Goal: Information Seeking & Learning: Understand process/instructions

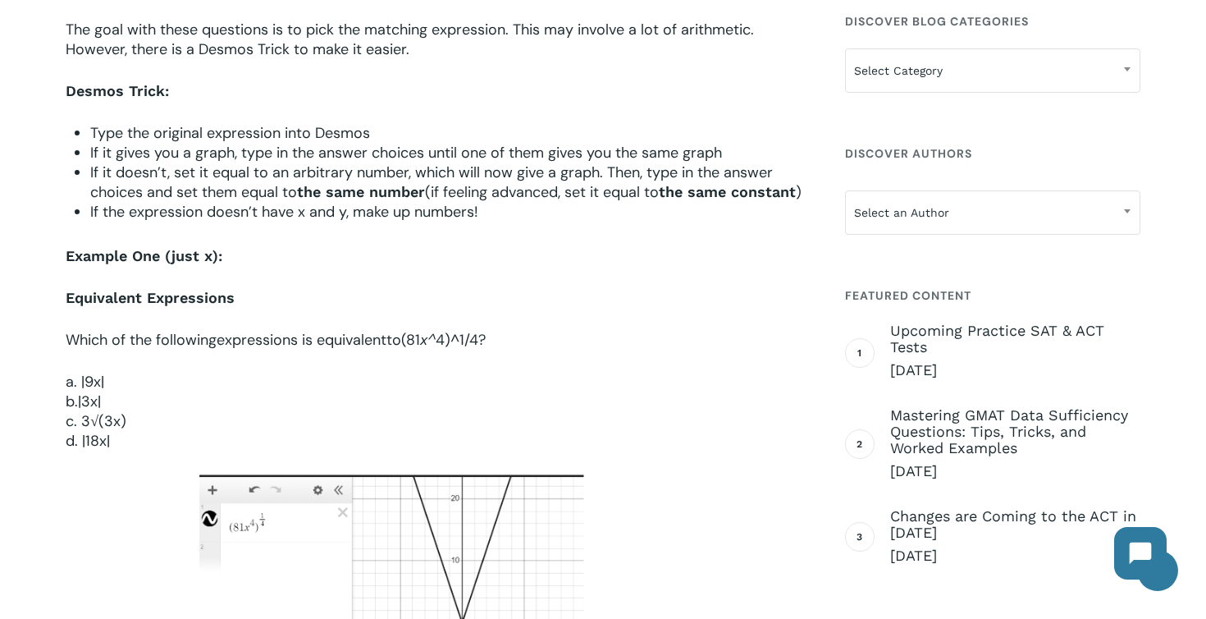
scroll to position [941, 0]
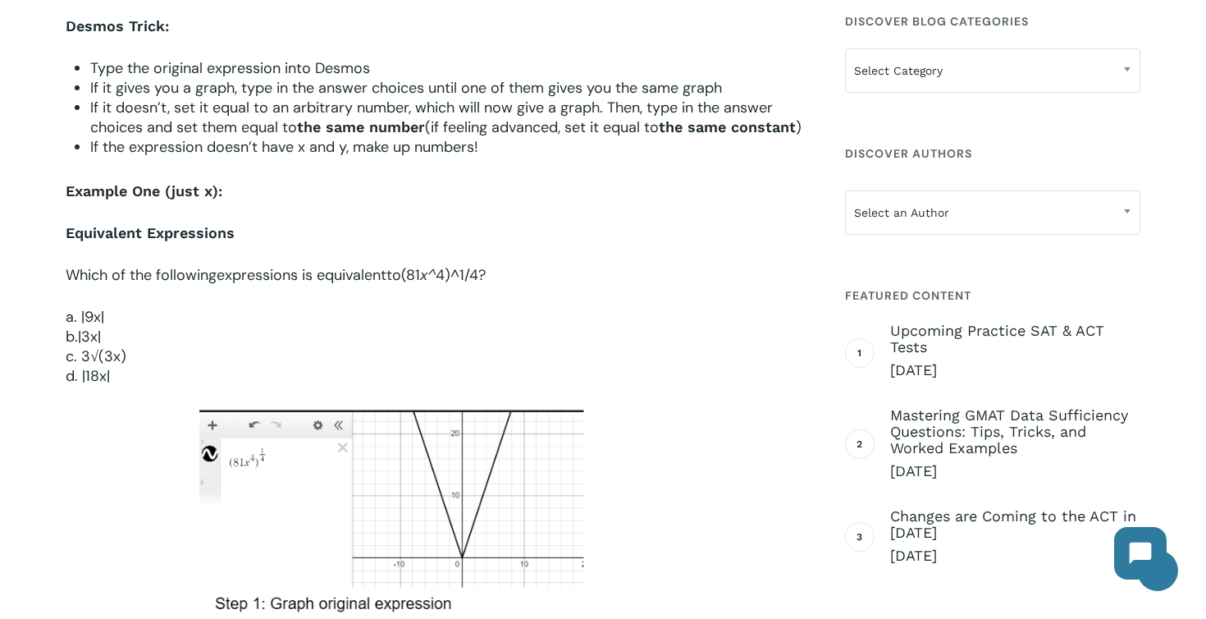
click at [322, 94] on span "If it gives you a graph, type in the answer choices until one of them gives you…" at bounding box center [406, 88] width 632 height 20
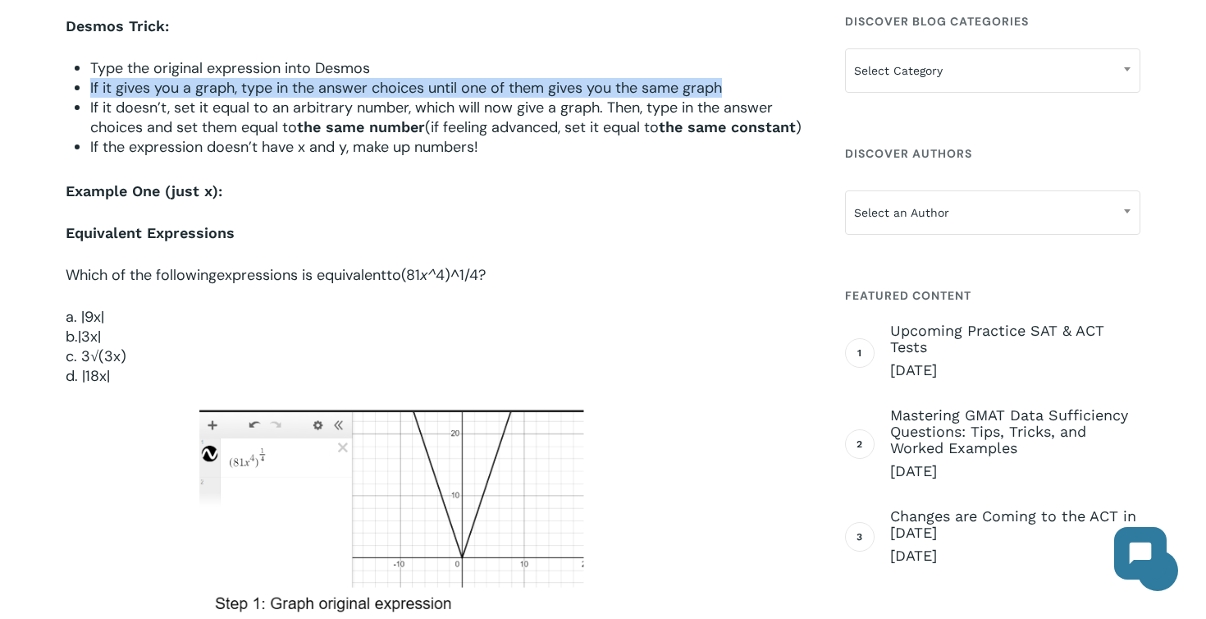
click at [322, 94] on span "If it gives you a graph, type in the answer choices until one of them gives you…" at bounding box center [406, 88] width 632 height 20
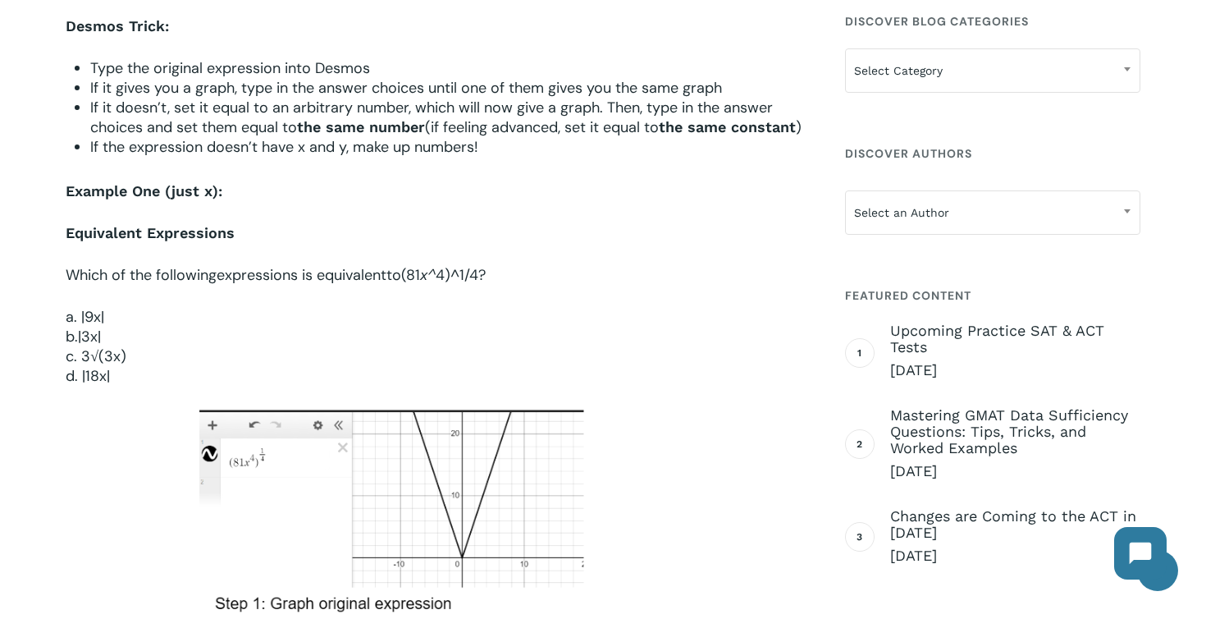
click at [337, 116] on span "If it doesn’t, set it equal to an arbitrary number, which will now give a graph…" at bounding box center [431, 117] width 682 height 39
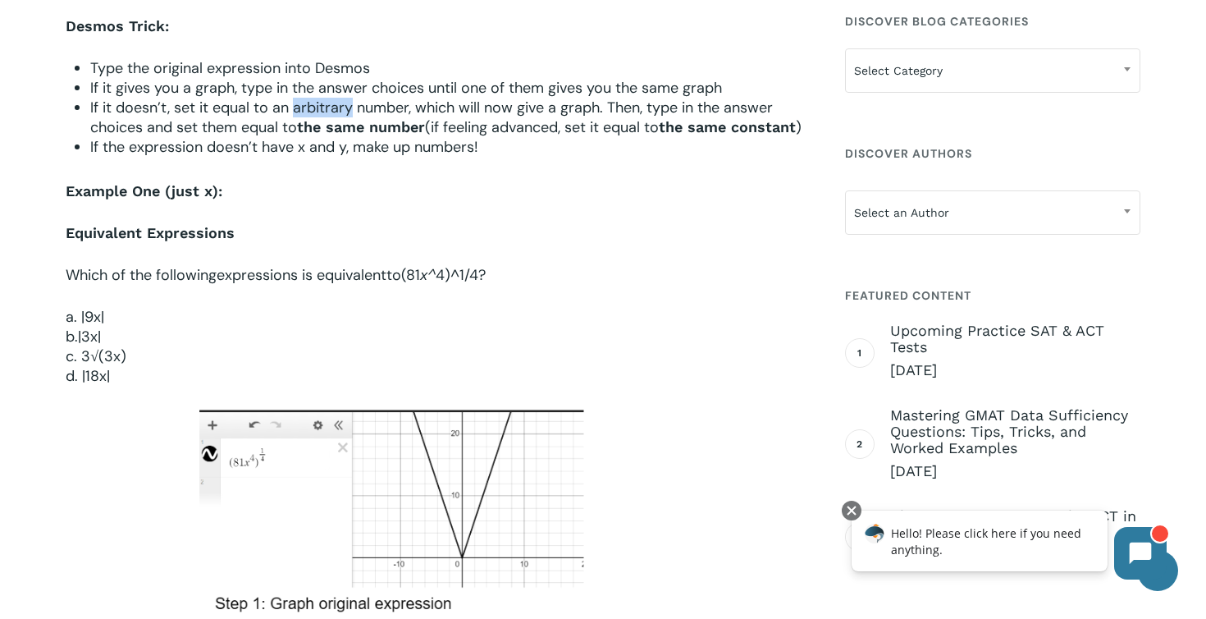
click at [337, 116] on span "If it doesn’t, set it equal to an arbitrary number, which will now give a graph…" at bounding box center [431, 117] width 682 height 39
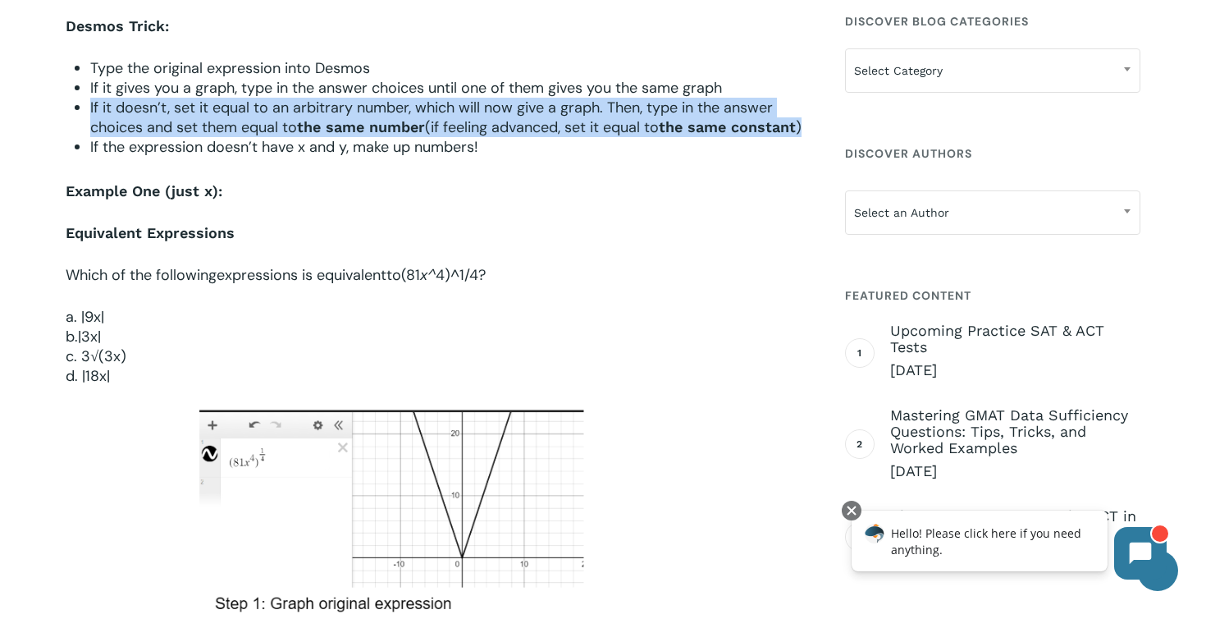
click at [337, 116] on span "If it doesn’t, set it equal to an arbitrary number, which will now give a graph…" at bounding box center [431, 117] width 682 height 39
click at [381, 106] on span "If it doesn’t, set it equal to an arbitrary number, which will now give a graph…" at bounding box center [431, 117] width 682 height 39
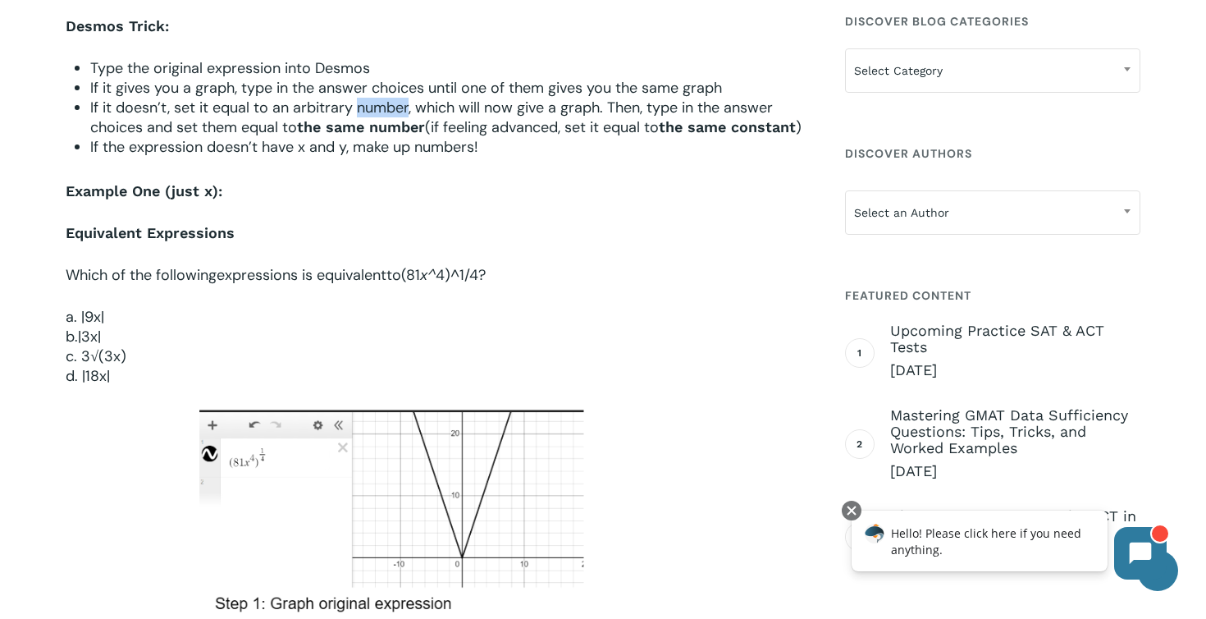
click at [381, 106] on span "If it doesn’t, set it equal to an arbitrary number, which will now give a graph…" at bounding box center [431, 117] width 682 height 39
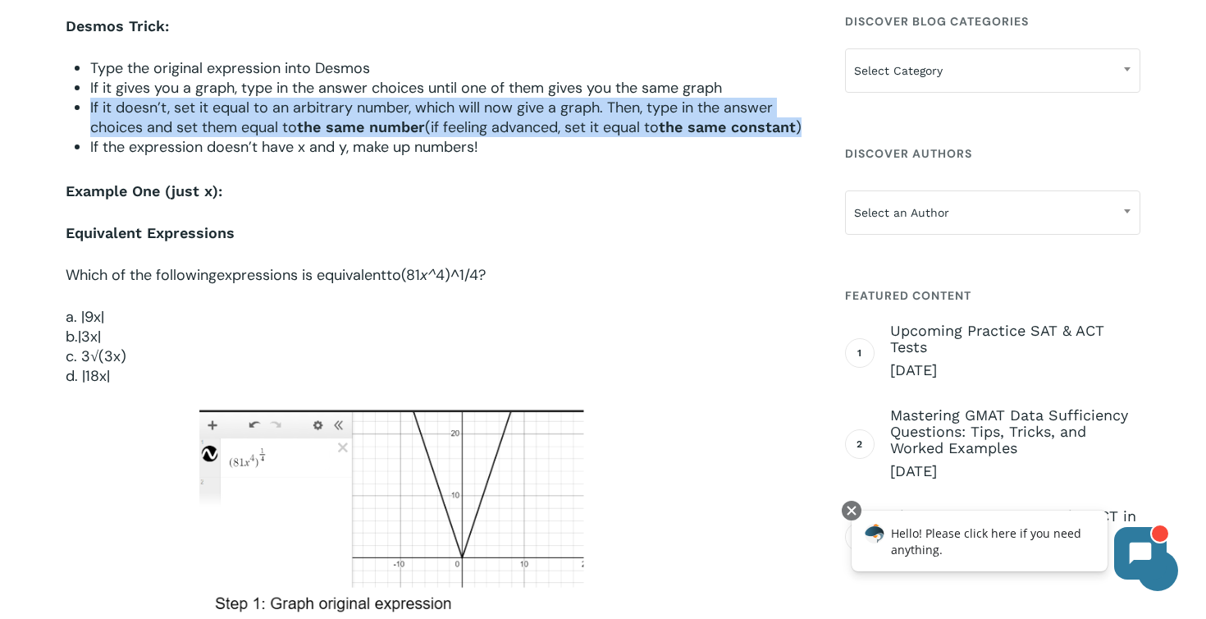
click at [381, 106] on span "If it doesn’t, set it equal to an arbitrary number, which will now give a graph…" at bounding box center [431, 117] width 682 height 39
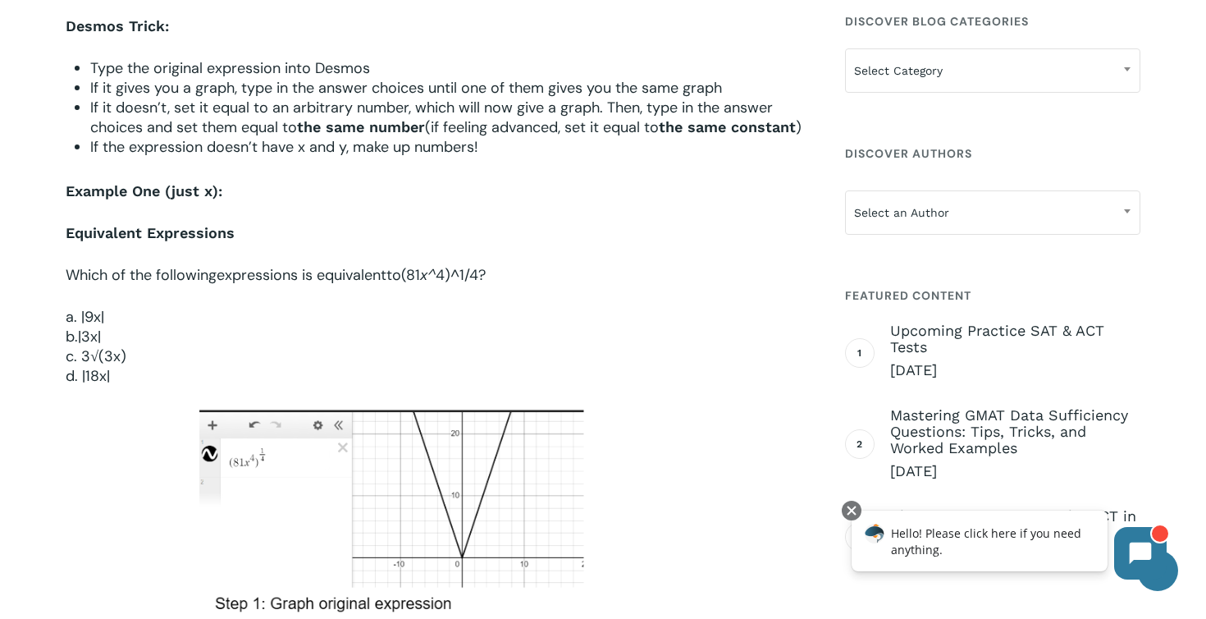
click at [428, 106] on span "If it doesn’t, set it equal to an arbitrary number, which will now give a graph…" at bounding box center [431, 117] width 682 height 39
click at [388, 137] on li "If it doesn’t, set it equal to an arbitrary number, which will now give a graph…" at bounding box center [445, 117] width 711 height 39
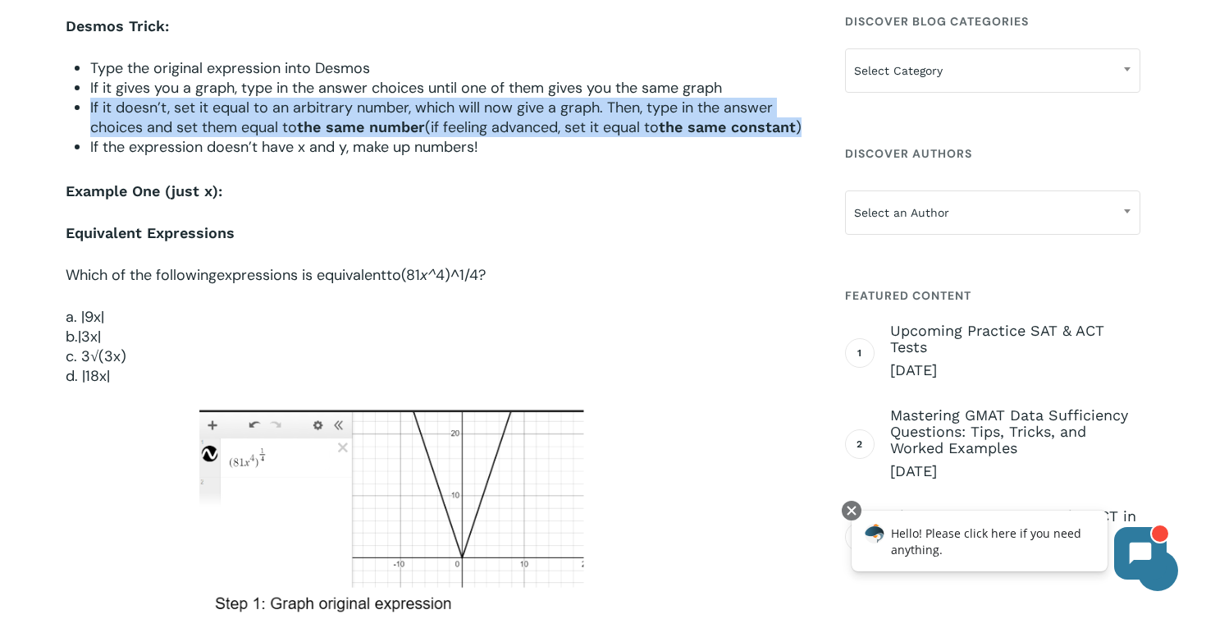
click at [388, 137] on li "If it doesn’t, set it equal to an arbitrary number, which will now give a graph…" at bounding box center [445, 117] width 711 height 39
click at [410, 127] on b "the same number" at bounding box center [361, 126] width 128 height 17
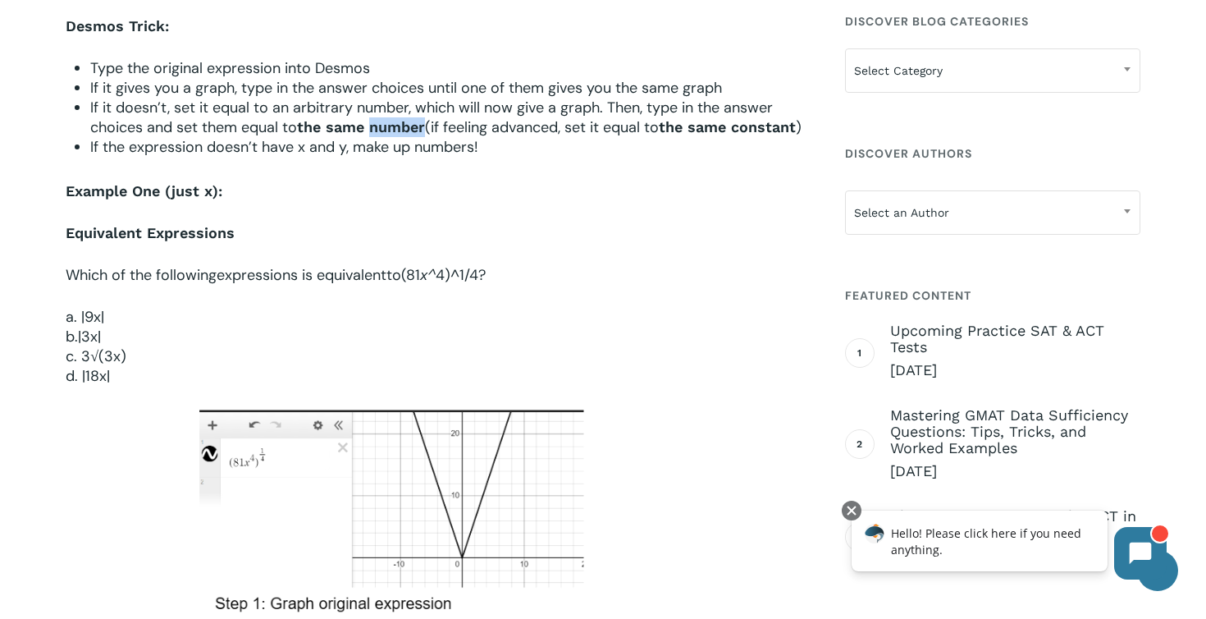
click at [410, 127] on b "the same number" at bounding box center [361, 126] width 128 height 17
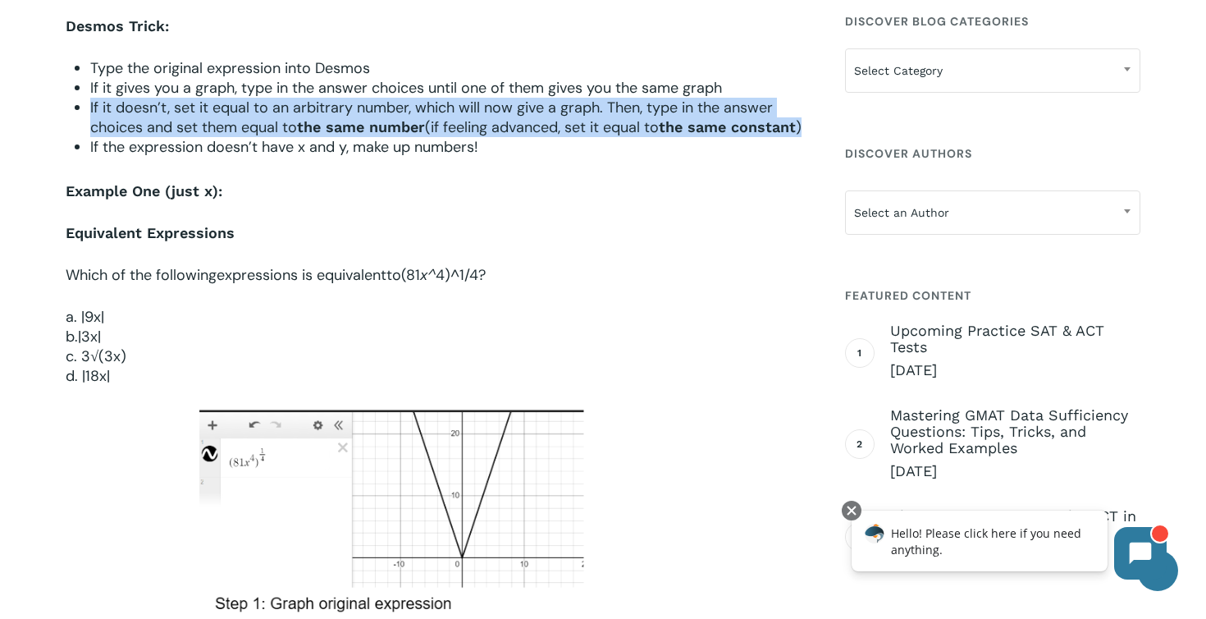
click at [410, 127] on b "the same number" at bounding box center [361, 126] width 128 height 17
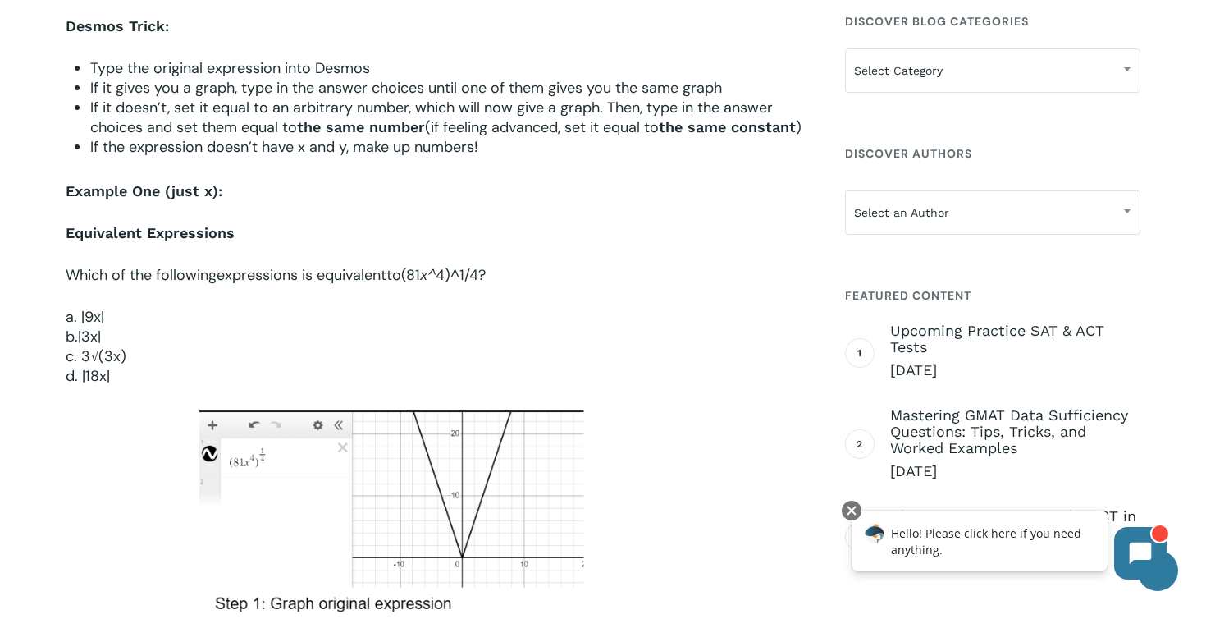
click at [568, 121] on span "(if feeling advanced, set it equal to" at bounding box center [542, 127] width 234 height 20
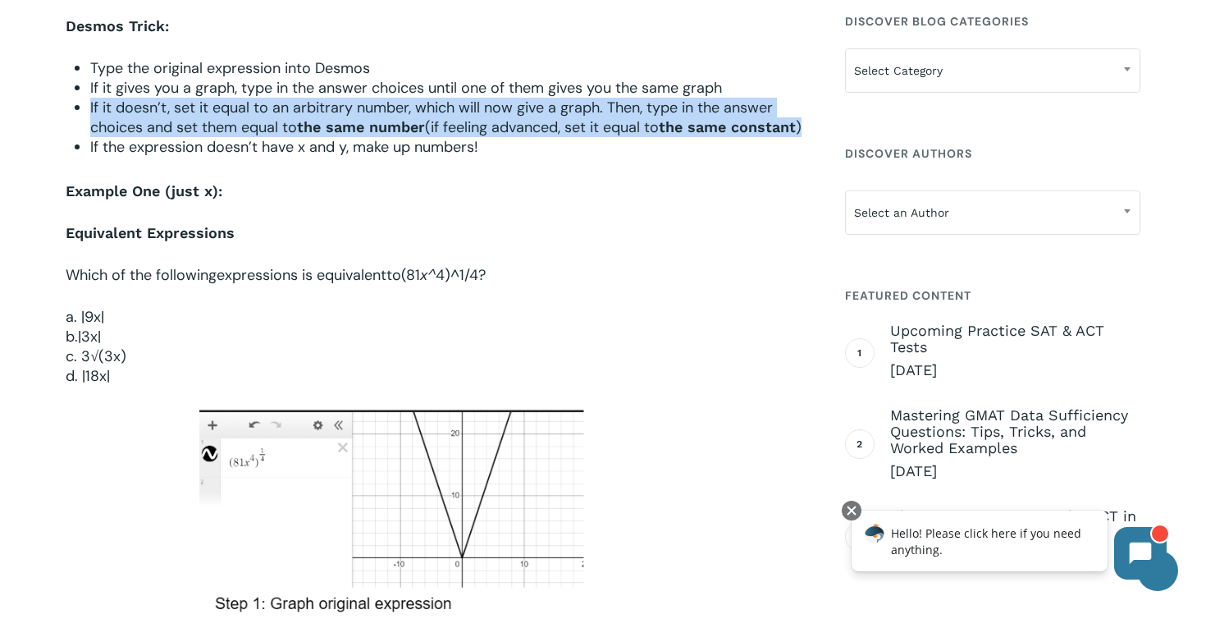
click at [568, 121] on span "(if feeling advanced, set it equal to" at bounding box center [542, 127] width 234 height 20
click at [618, 137] on li "If it doesn’t, set it equal to an arbitrary number, which will now give a graph…" at bounding box center [445, 117] width 711 height 39
